Goal: Transaction & Acquisition: Purchase product/service

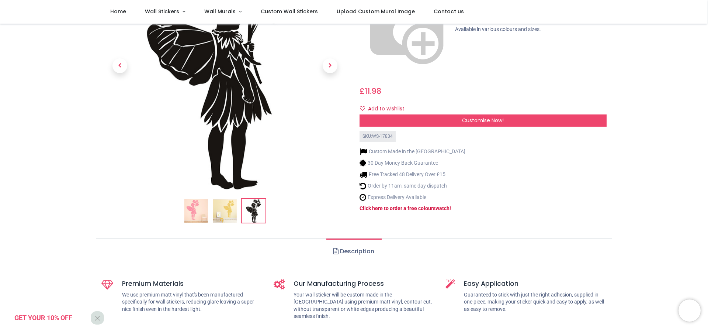
scroll to position [37, 0]
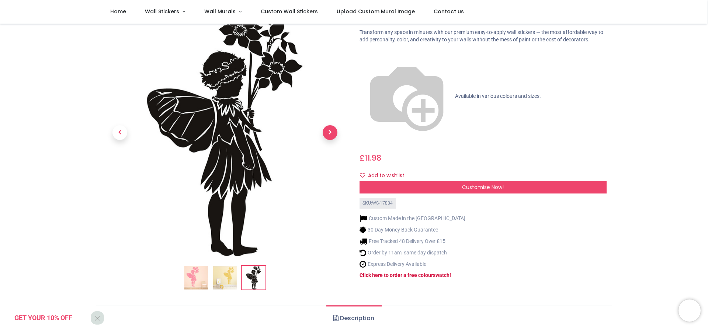
click at [329, 131] on span "Next" at bounding box center [330, 132] width 15 height 15
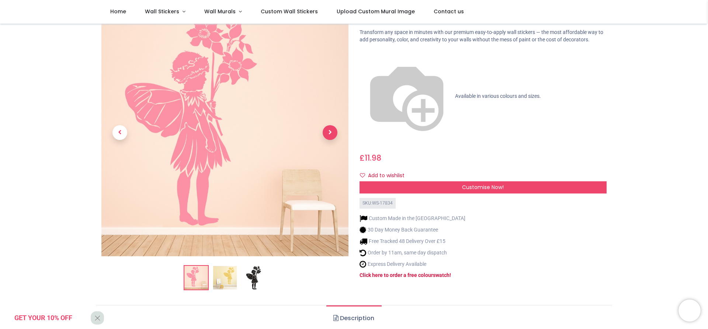
click at [329, 131] on span "Next" at bounding box center [330, 132] width 15 height 15
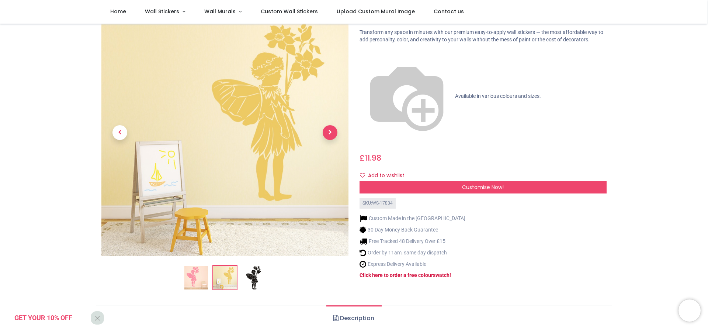
click at [329, 131] on span "Next" at bounding box center [330, 132] width 15 height 15
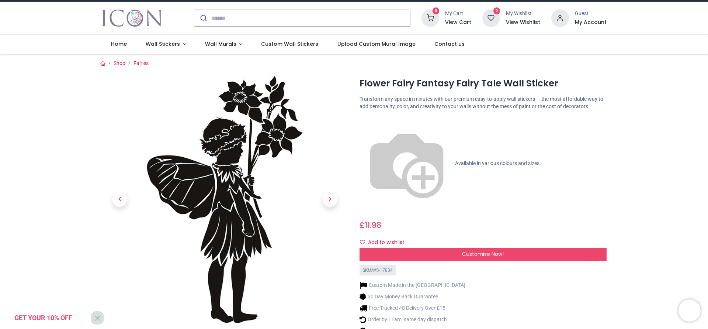
scroll to position [0, 0]
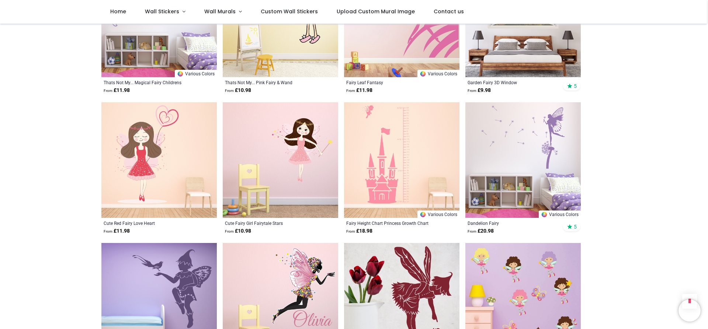
scroll to position [1734, 0]
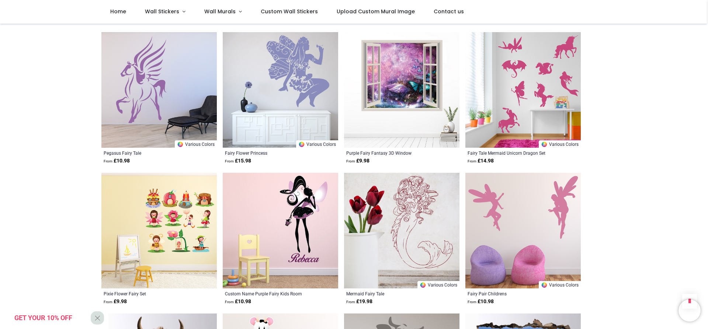
scroll to position [2471, 0]
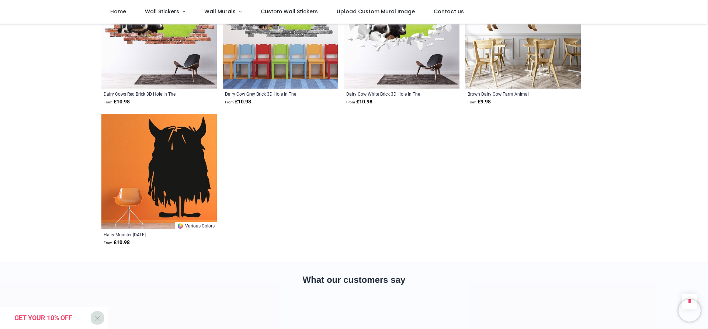
scroll to position [2877, 0]
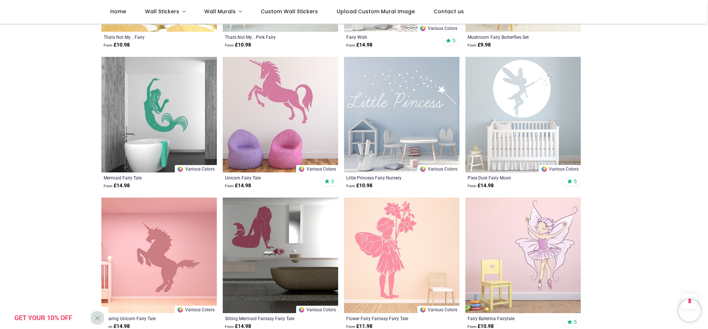
scroll to position [1180, 0]
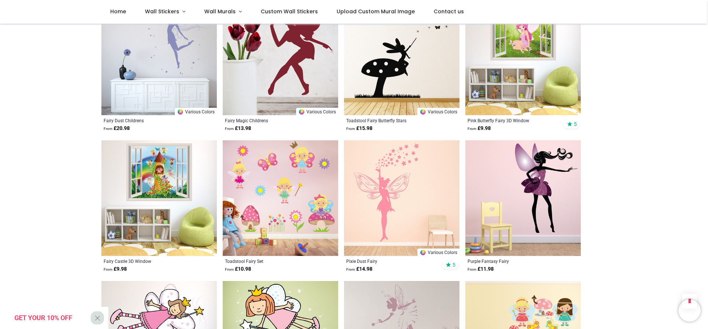
scroll to position [811, 0]
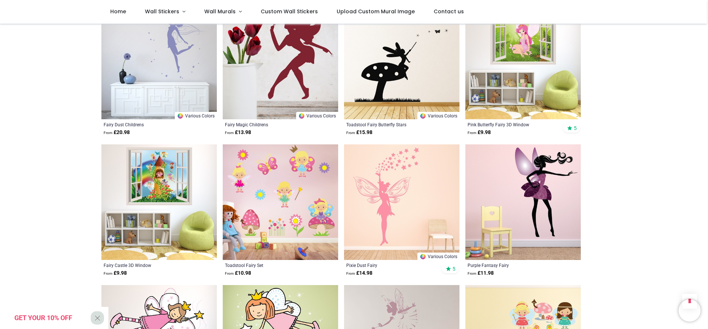
click at [404, 204] on img at bounding box center [401, 201] width 115 height 115
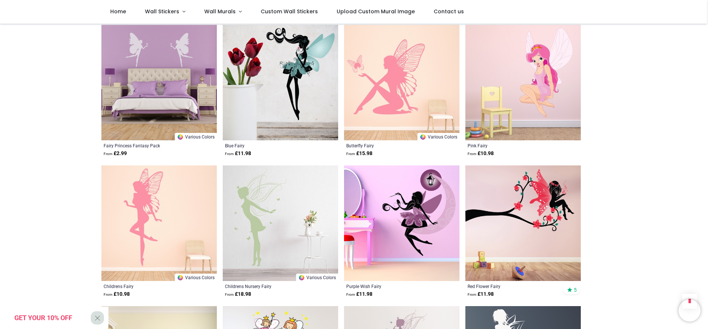
scroll to position [332, 0]
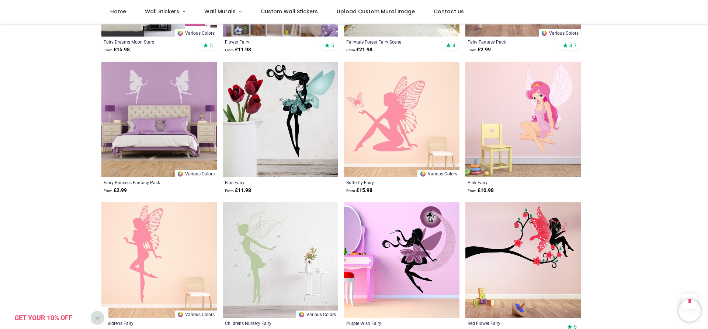
click at [437, 175] on link "Various Colors" at bounding box center [439, 173] width 42 height 7
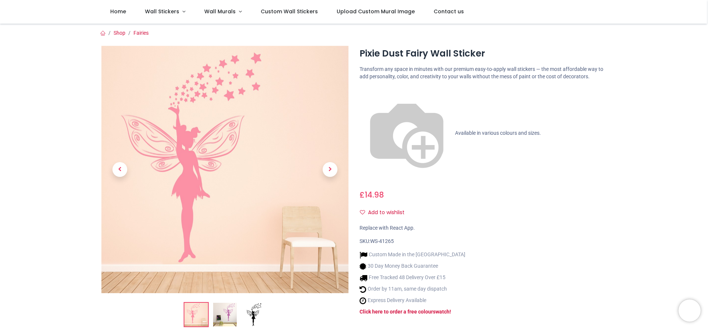
scroll to position [37, 0]
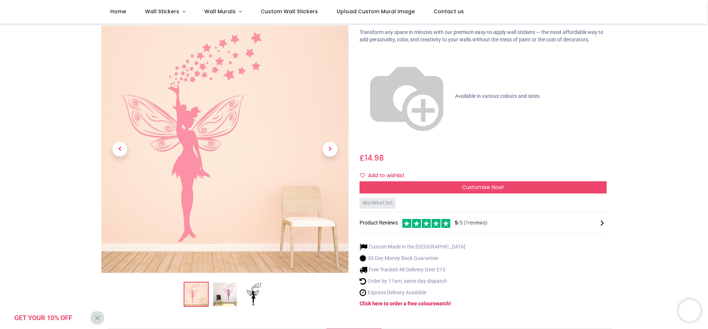
click at [227, 282] on img at bounding box center [225, 294] width 24 height 24
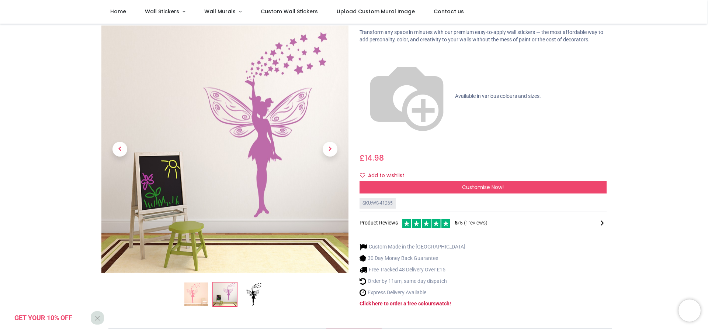
click at [256, 282] on img at bounding box center [254, 294] width 24 height 24
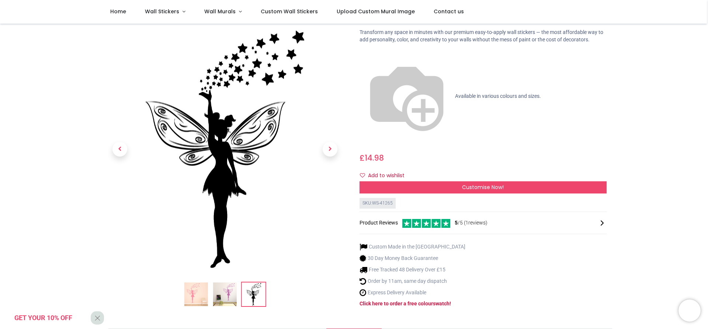
click at [229, 282] on img at bounding box center [225, 294] width 24 height 24
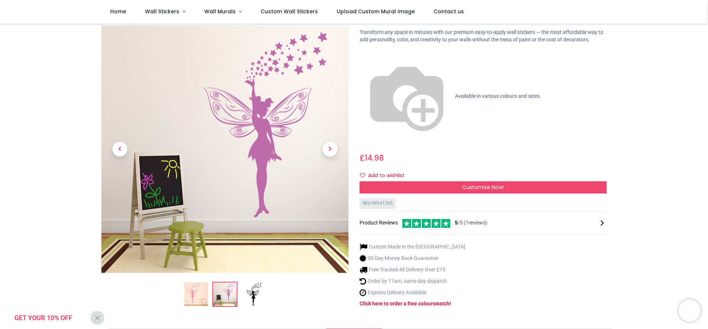
click at [190, 282] on img at bounding box center [196, 294] width 24 height 24
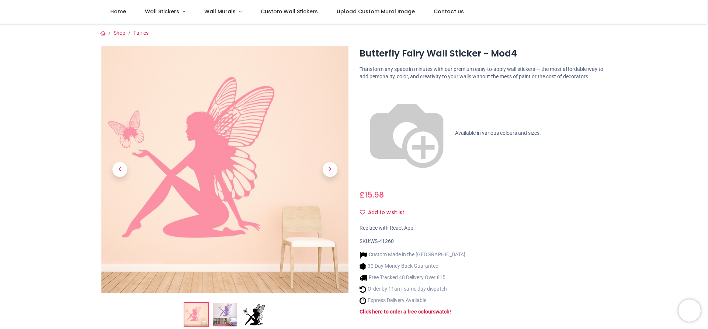
scroll to position [74, 0]
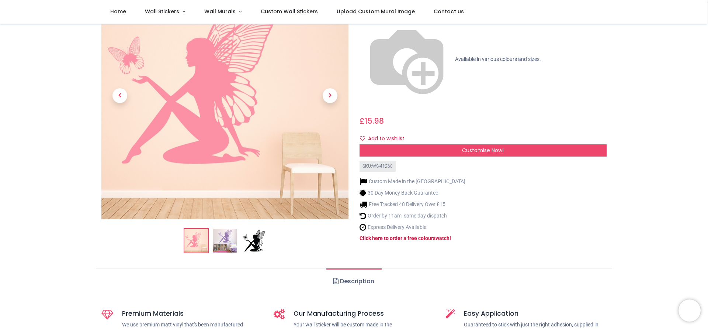
click at [221, 236] on img at bounding box center [225, 241] width 24 height 24
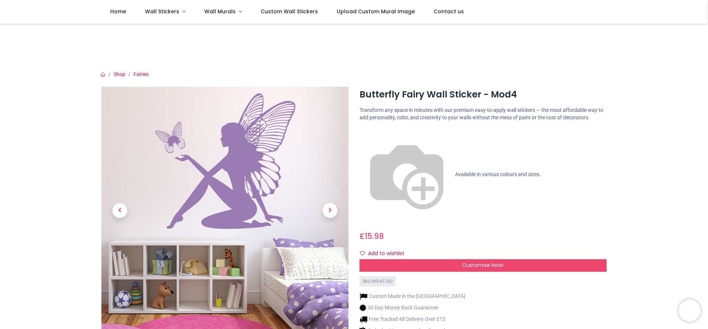
scroll to position [37, 0]
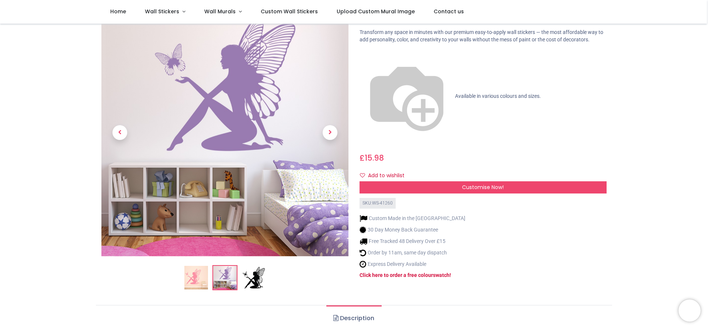
click at [257, 279] on img at bounding box center [254, 278] width 24 height 24
